Goal: Task Accomplishment & Management: Use online tool/utility

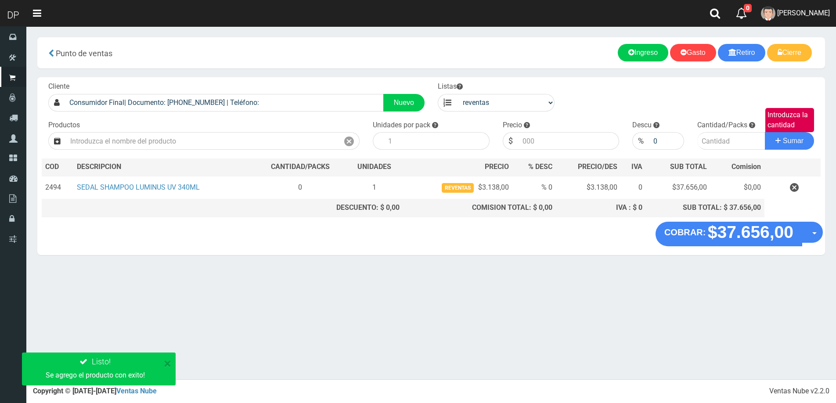
select select "3"
click at [795, 182] on icon "button" at bounding box center [794, 187] width 9 height 15
